Goal: Check status: Check status

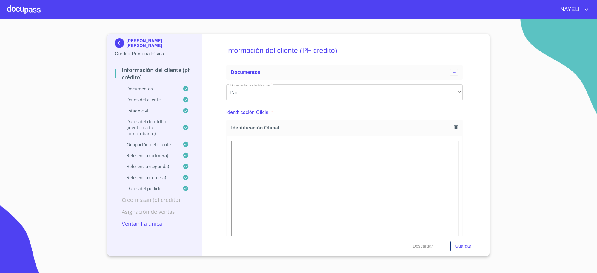
scroll to position [347, 0]
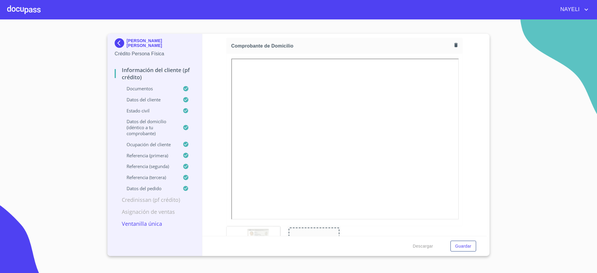
click at [144, 42] on p "MIGUEL ANGEL CHAVEZ CARRILLO" at bounding box center [161, 43] width 68 height 10
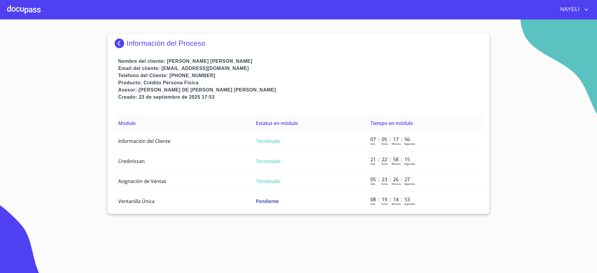
click at [144, 42] on p "Información del Proceso" at bounding box center [166, 43] width 79 height 8
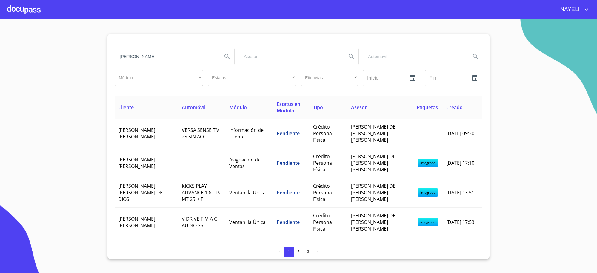
click at [144, 42] on div at bounding box center [299, 41] width 368 height 14
click at [151, 56] on input "miguel angel" at bounding box center [166, 56] width 103 height 16
type input "PEDRO GONZALEZ"
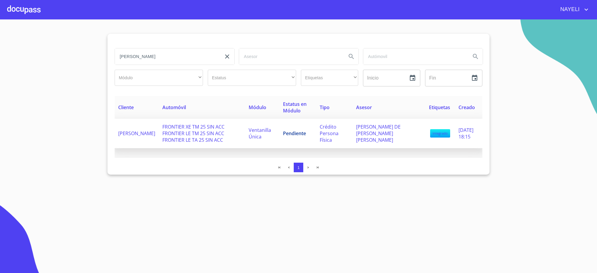
click at [306, 132] on span "Pendiente" at bounding box center [294, 133] width 23 height 7
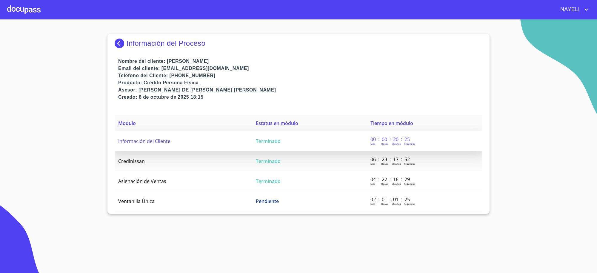
click at [308, 135] on td "Terminado" at bounding box center [309, 141] width 115 height 20
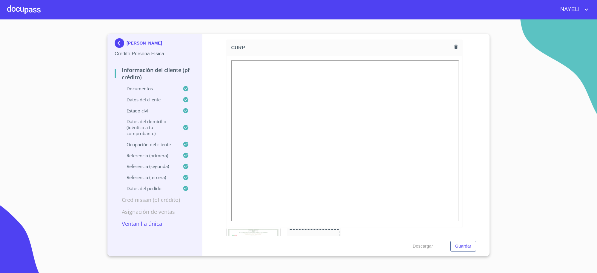
scroll to position [1518, 0]
click at [430, 159] on div at bounding box center [345, 79] width 236 height 172
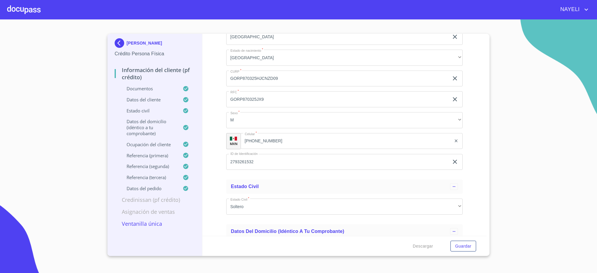
scroll to position [2165, 0]
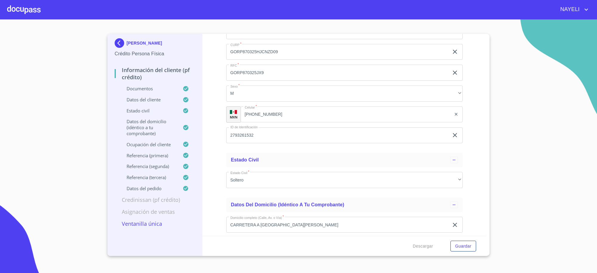
click at [138, 45] on p "PEDRO GONZALEZ RUIZ" at bounding box center [145, 43] width 36 height 5
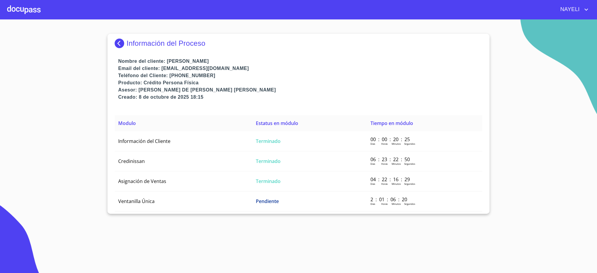
click at [138, 45] on p "Información del Proceso" at bounding box center [166, 43] width 79 height 8
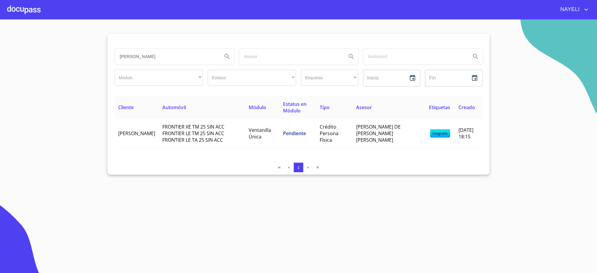
click at [156, 50] on input "PEDRO GONZALEZ" at bounding box center [166, 56] width 103 height 16
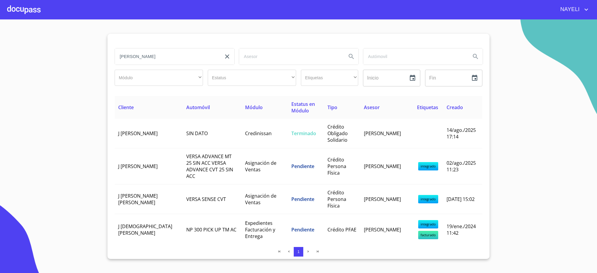
click at [165, 56] on input "J JESUS" at bounding box center [166, 56] width 103 height 16
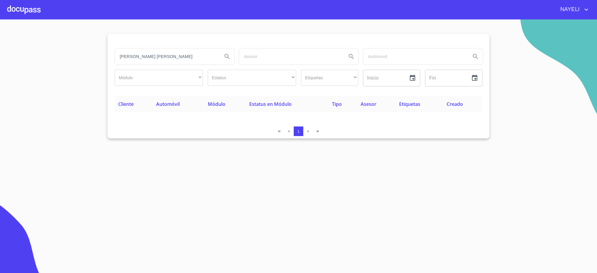
type input "J. JESUS FRANCO"
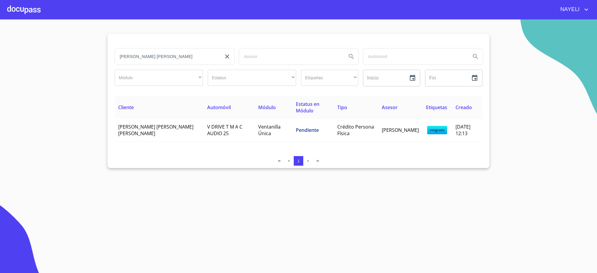
click at [157, 125] on td "J. JESUS FRANCO SANTANA" at bounding box center [159, 130] width 89 height 23
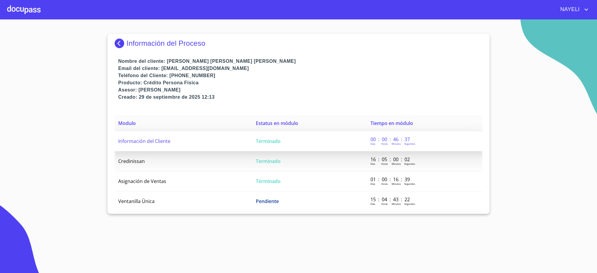
click at [259, 141] on span "Terminado" at bounding box center [268, 141] width 25 height 7
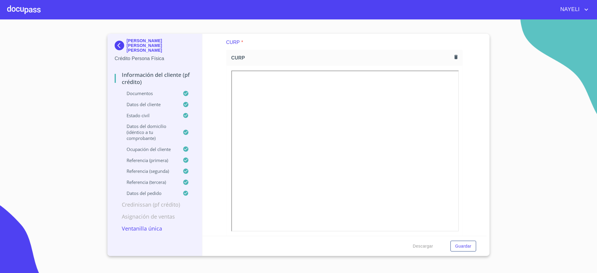
scroll to position [1443, 0]
click at [453, 55] on button "button" at bounding box center [456, 59] width 8 height 8
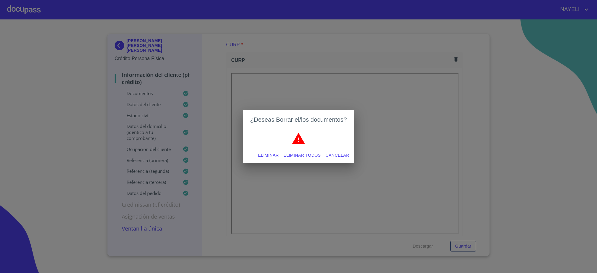
click at [309, 155] on span "Eliminar todos" at bounding box center [302, 154] width 37 height 7
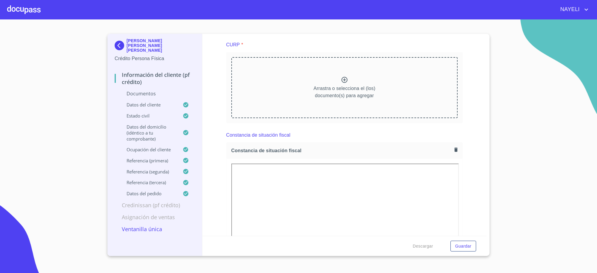
click at [123, 41] on img at bounding box center [121, 46] width 12 height 10
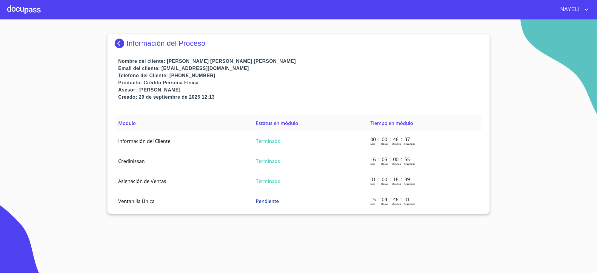
click at [123, 41] on img at bounding box center [121, 44] width 12 height 10
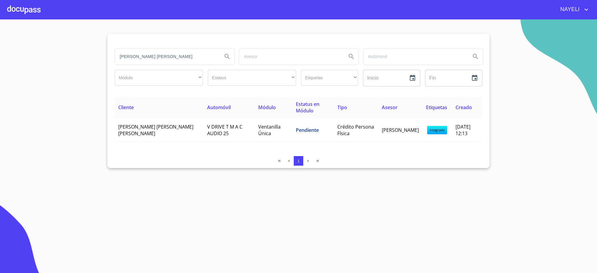
click at [201, 64] on input "J. JESUS FRANCO" at bounding box center [166, 56] width 103 height 16
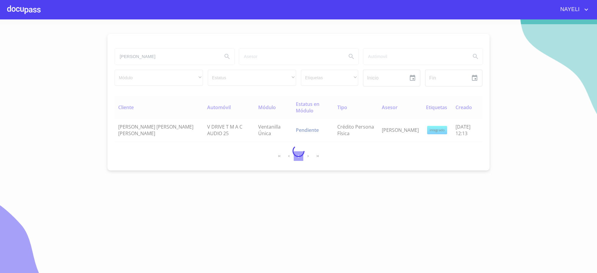
type input "GRISELDA"
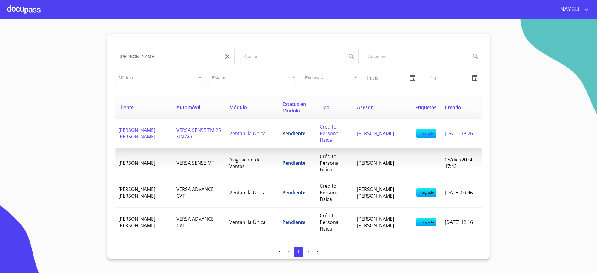
click at [226, 143] on td "VERSA SENSE TM 25 SIN ACC" at bounding box center [199, 134] width 53 height 30
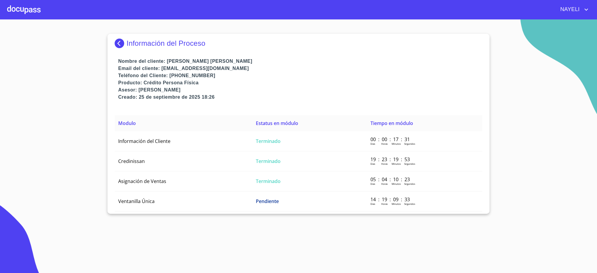
click at [228, 143] on td "Información del Cliente" at bounding box center [184, 141] width 138 height 20
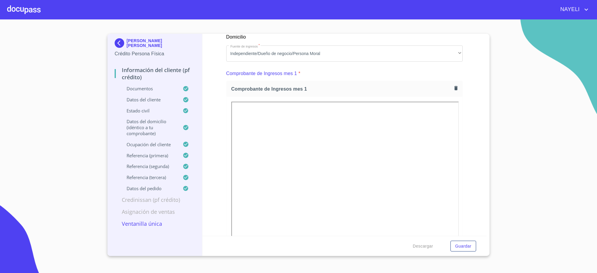
scroll to position [647, 0]
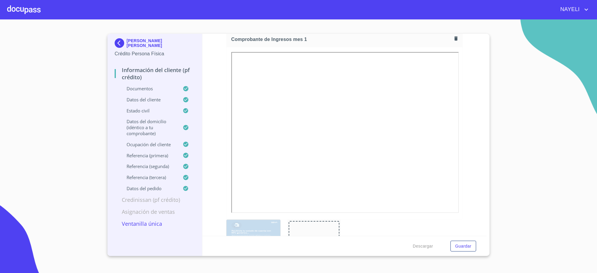
drag, startPoint x: 368, startPoint y: 169, endPoint x: 457, endPoint y: 88, distance: 120.3
click at [457, 88] on div "Comprobante de Ingresos mes 1" at bounding box center [344, 125] width 237 height 188
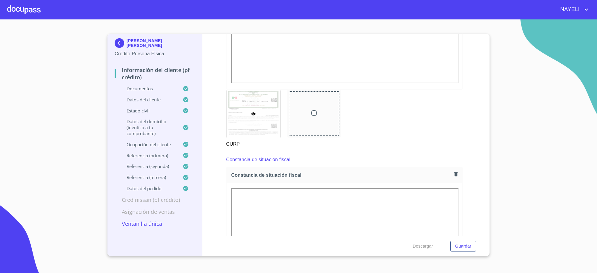
scroll to position [1592, 0]
click at [452, 174] on button "button" at bounding box center [456, 175] width 8 height 8
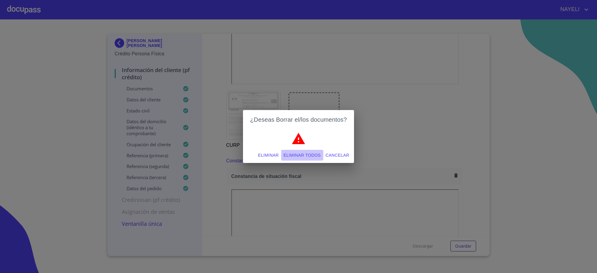
click at [300, 152] on span "Eliminar todos" at bounding box center [302, 154] width 37 height 7
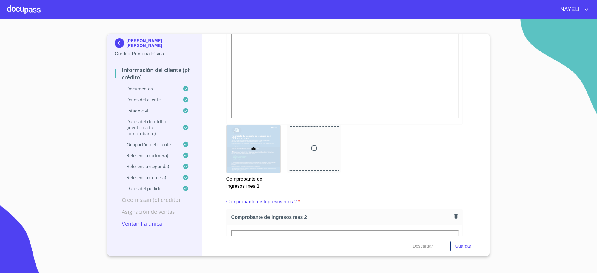
scroll to position [746, 0]
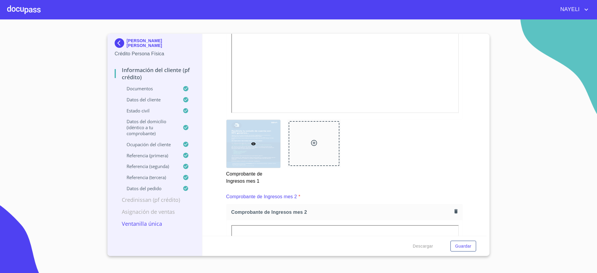
click at [114, 45] on div "GRISELDA VIRIDIANA GARCIA JARAMILLO Crédito Persona Física Información del clie…" at bounding box center [154, 145] width 95 height 222
click at [125, 45] on img at bounding box center [121, 43] width 12 height 10
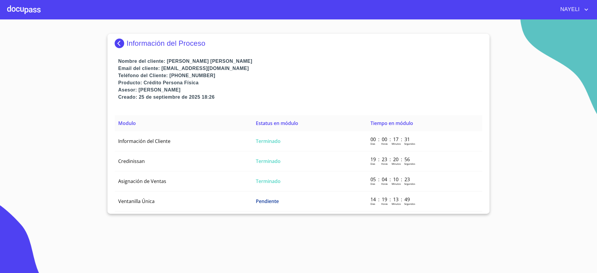
click at [137, 43] on p "Información del Proceso" at bounding box center [166, 43] width 79 height 8
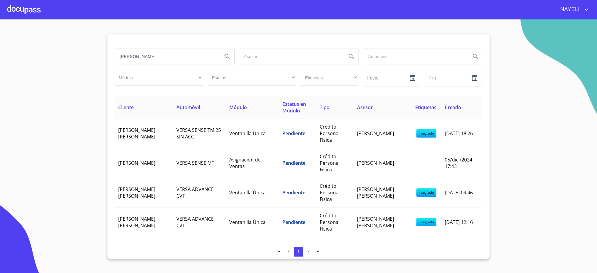
click at [153, 59] on input "GRISELDA" at bounding box center [166, 56] width 103 height 16
type input "JESUS IVAN"
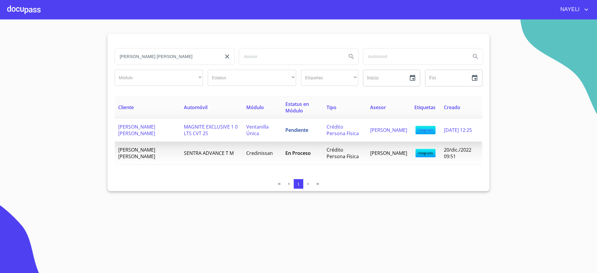
click at [218, 126] on span "MAGNITE EXCLUSIVE 1 0 LTS CVT 25" at bounding box center [211, 129] width 54 height 13
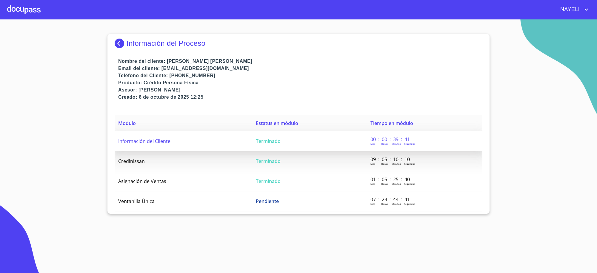
click at [231, 134] on td "Información del Cliente" at bounding box center [184, 141] width 138 height 20
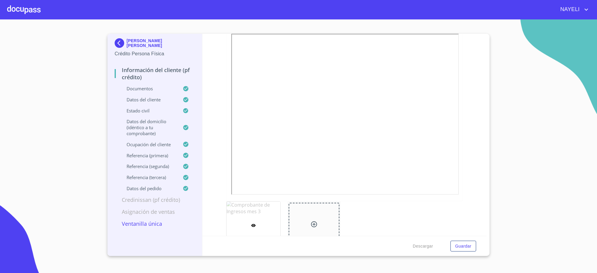
scroll to position [1185, 0]
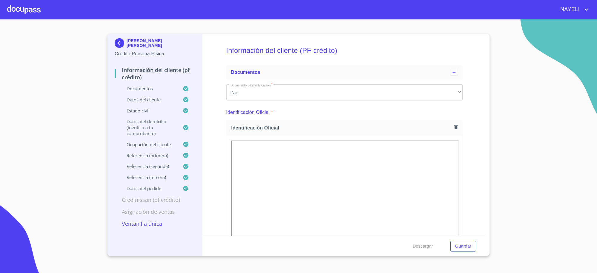
click at [167, 42] on p "[PERSON_NAME] [PERSON_NAME]" at bounding box center [161, 43] width 68 height 10
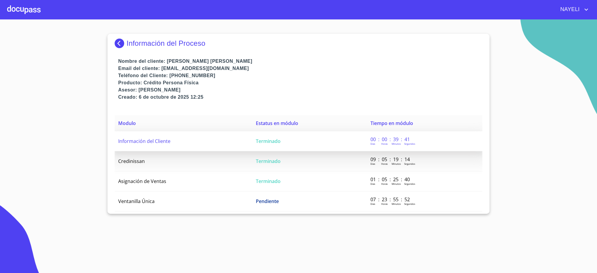
click at [276, 139] on span "Terminado" at bounding box center [268, 141] width 25 height 7
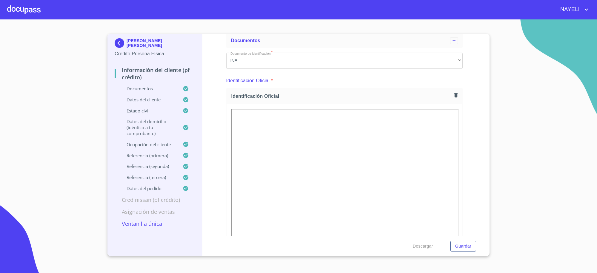
scroll to position [22, 0]
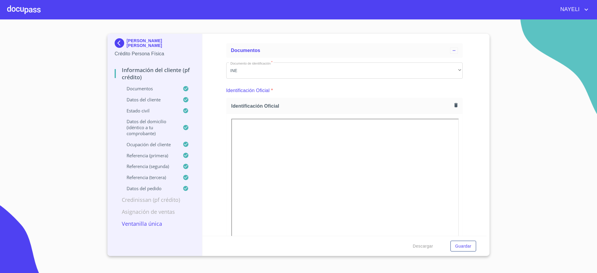
click at [454, 105] on icon "button" at bounding box center [455, 105] width 3 height 4
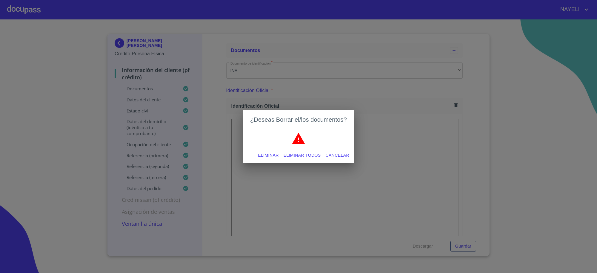
click at [405, 98] on div "¿Deseas Borrar el/los documentos? Eliminar Eliminar todos Cancelar" at bounding box center [298, 136] width 597 height 273
click at [347, 158] on span "Cancelar" at bounding box center [338, 154] width 24 height 7
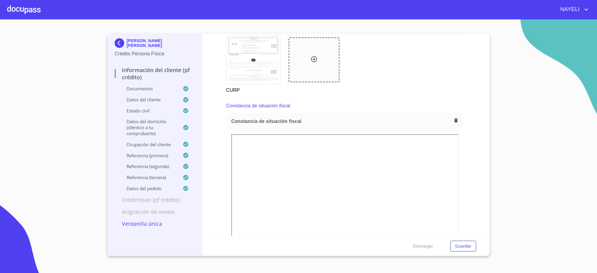
scroll to position [1714, 0]
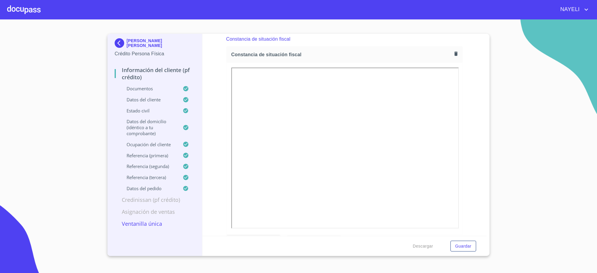
click at [454, 53] on icon "button" at bounding box center [455, 54] width 3 height 4
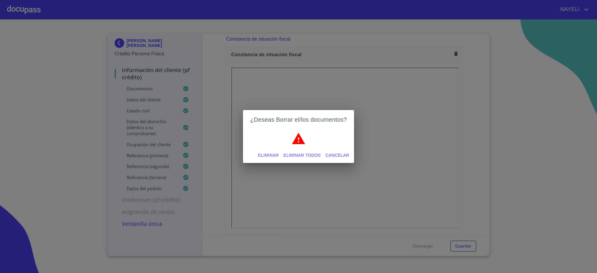
click at [293, 154] on span "Eliminar todos" at bounding box center [302, 154] width 37 height 7
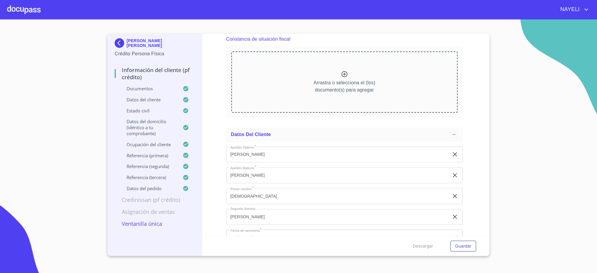
click at [131, 49] on div "[PERSON_NAME] [PERSON_NAME]" at bounding box center [155, 44] width 80 height 12
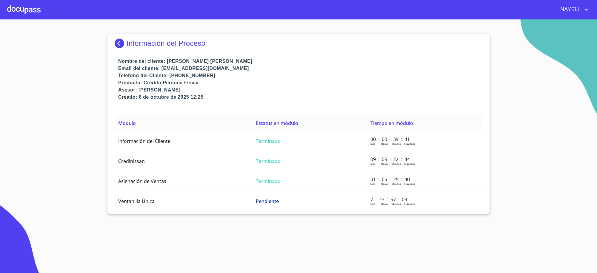
click at [131, 49] on div "Información del Proceso" at bounding box center [299, 46] width 368 height 24
click at [124, 47] on img at bounding box center [121, 44] width 12 height 10
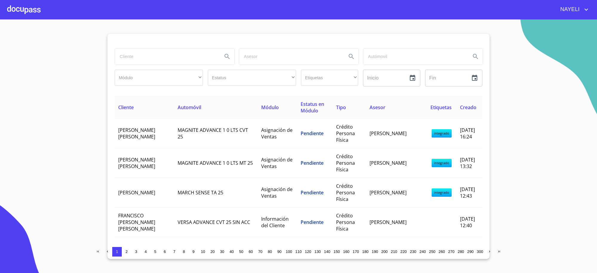
click at [182, 55] on input "search" at bounding box center [166, 56] width 103 height 16
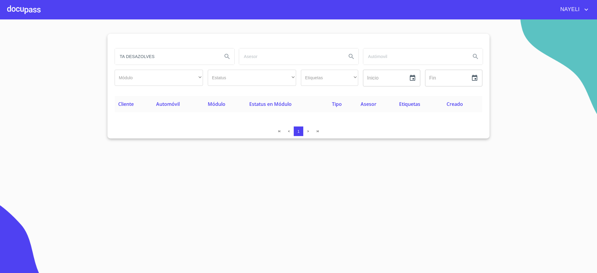
type input "TA DESAZOLVES"
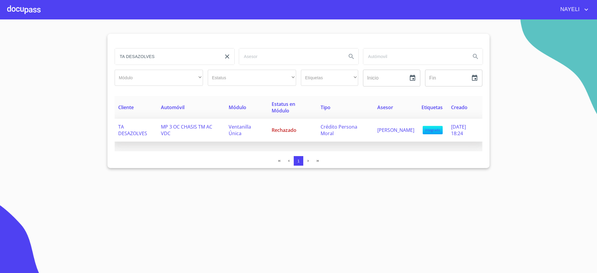
click at [235, 130] on span "Ventanilla Única" at bounding box center [240, 129] width 22 height 13
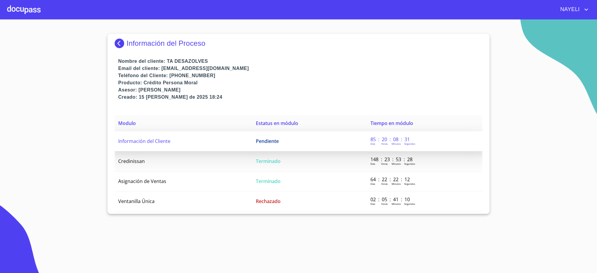
click at [238, 150] on td "Información del Cliente" at bounding box center [184, 141] width 138 height 20
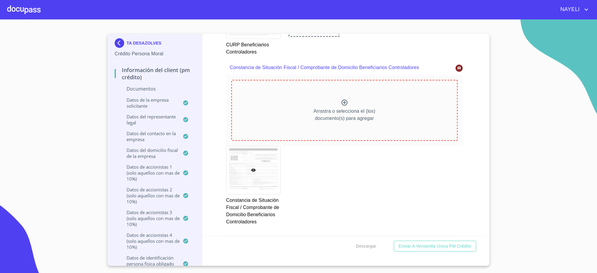
scroll to position [3732, 0]
